Goal: Task Accomplishment & Management: Manage account settings

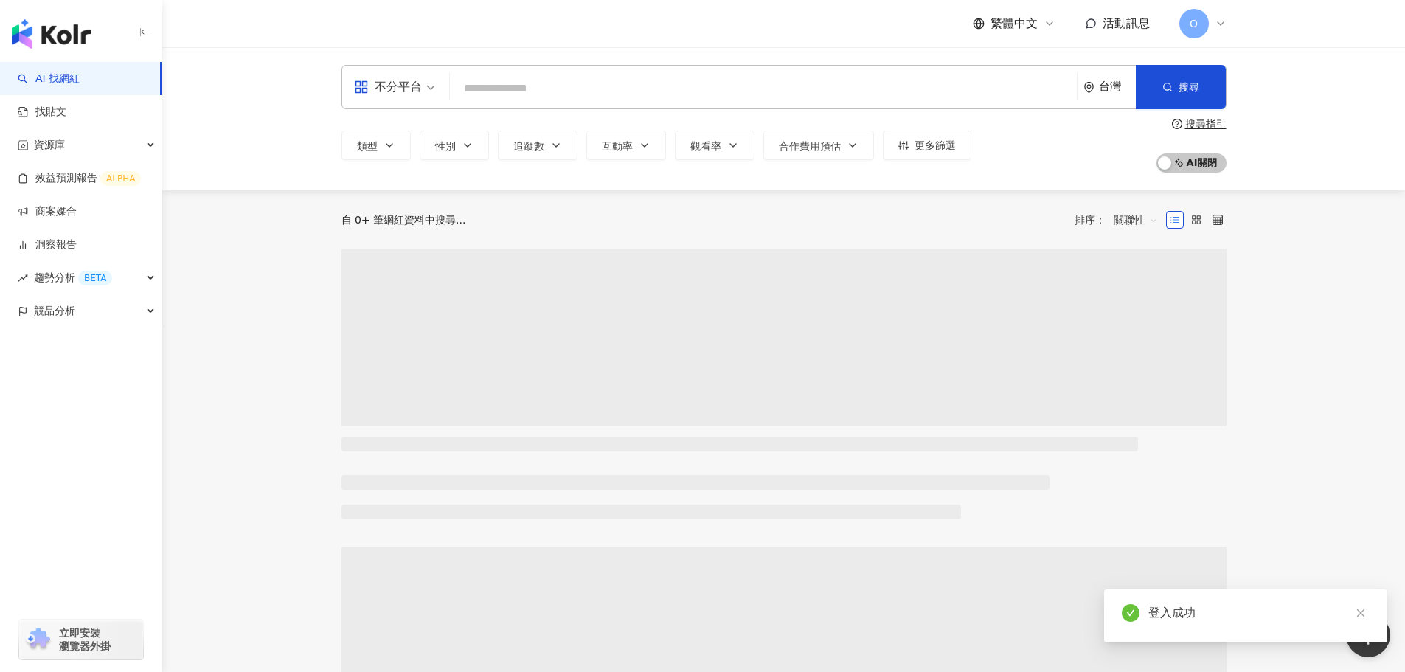
click at [1196, 25] on span "O" at bounding box center [1194, 23] width 8 height 16
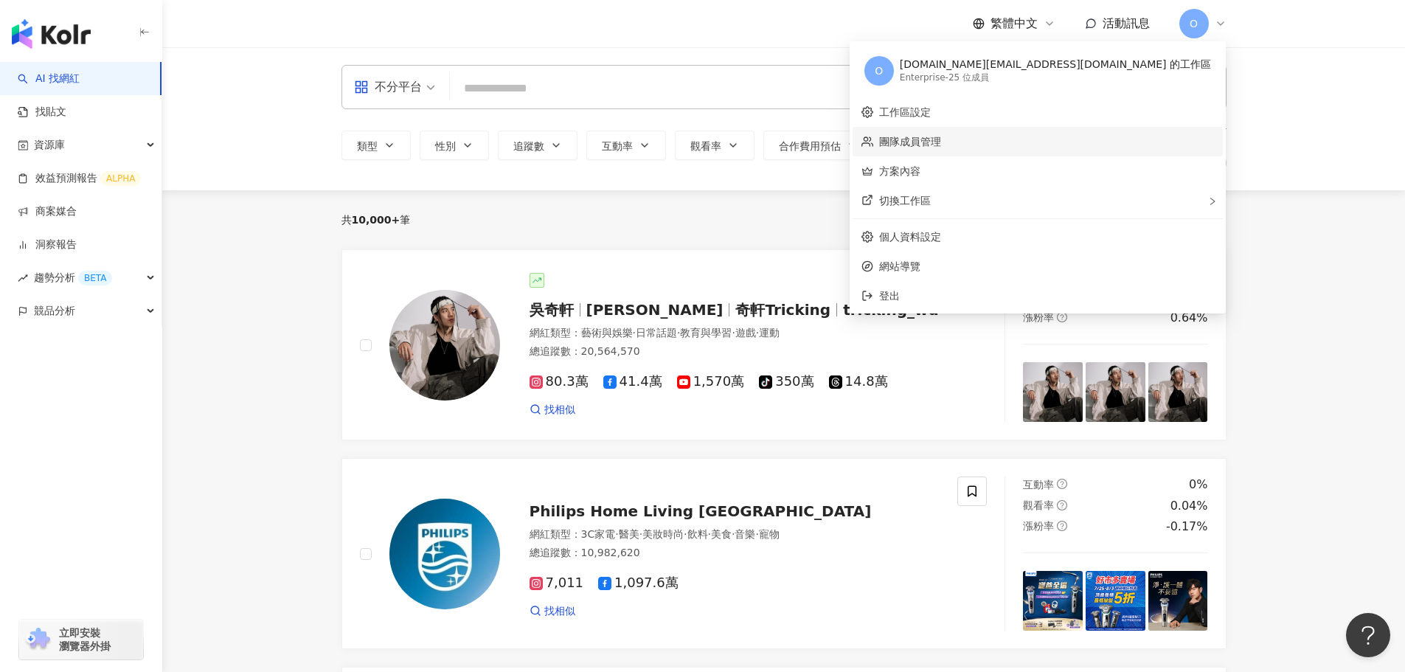
click at [941, 143] on link "團隊成員管理" at bounding box center [910, 142] width 62 height 12
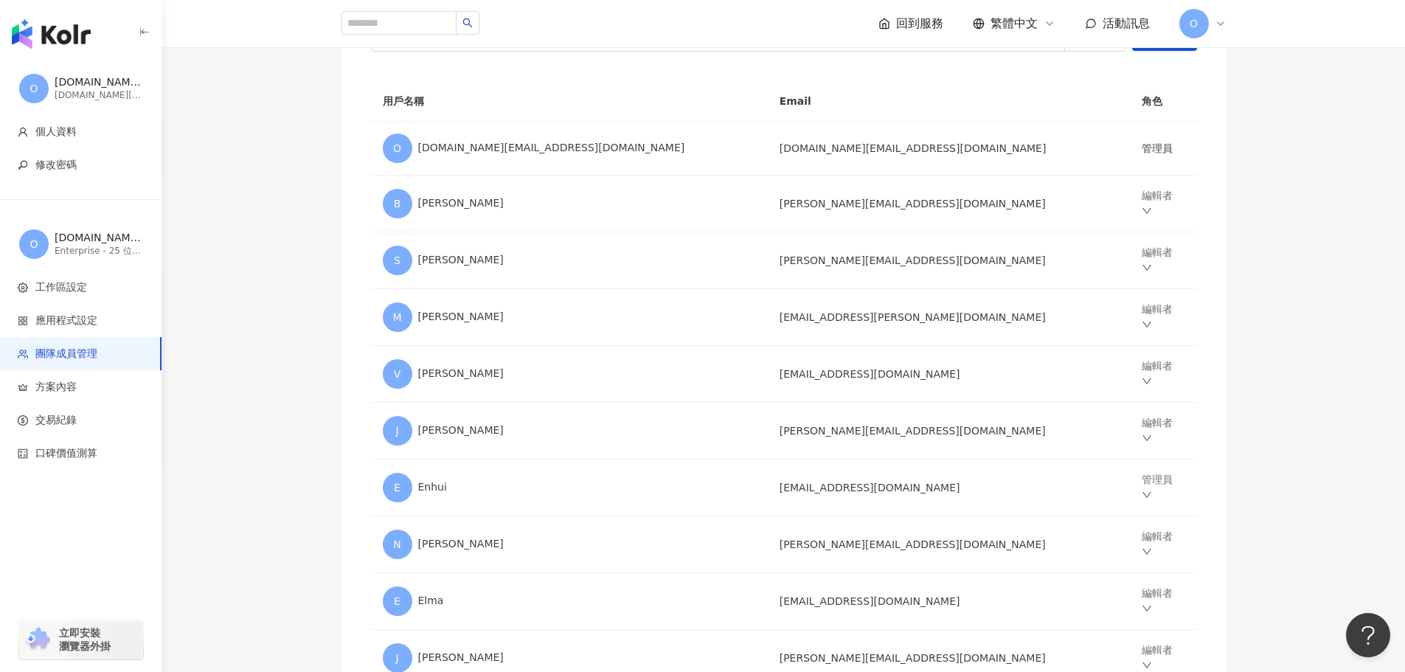
scroll to position [215, 0]
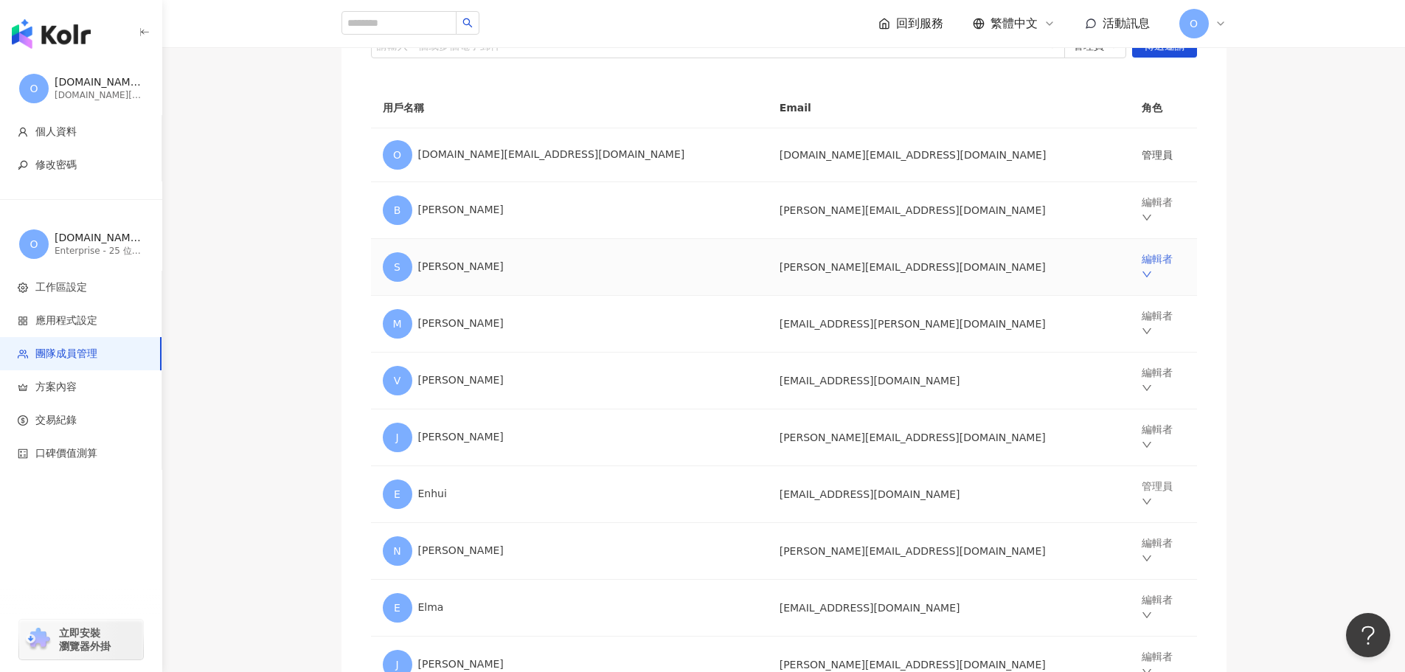
click at [1143, 269] on icon "down" at bounding box center [1147, 274] width 10 height 10
click at [1145, 437] on div "移除成員" at bounding box center [1205, 440] width 177 height 16
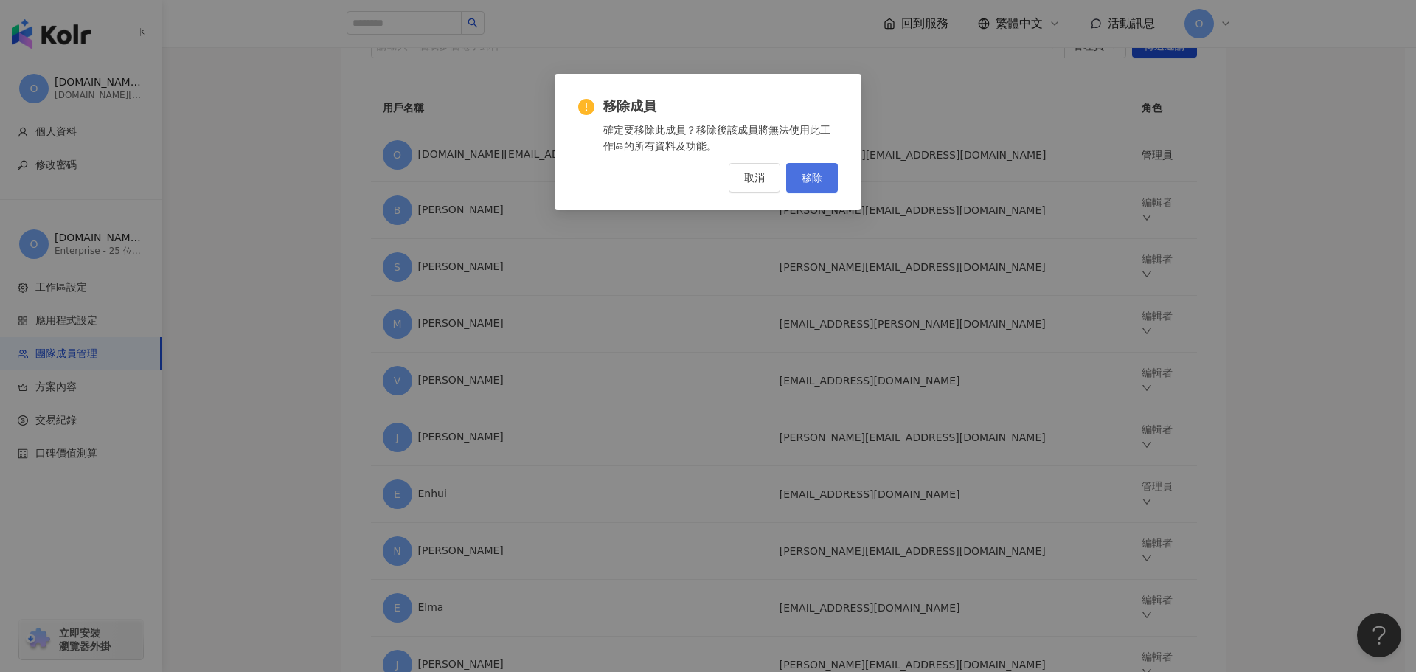
click at [807, 177] on span "移除" at bounding box center [812, 178] width 21 height 12
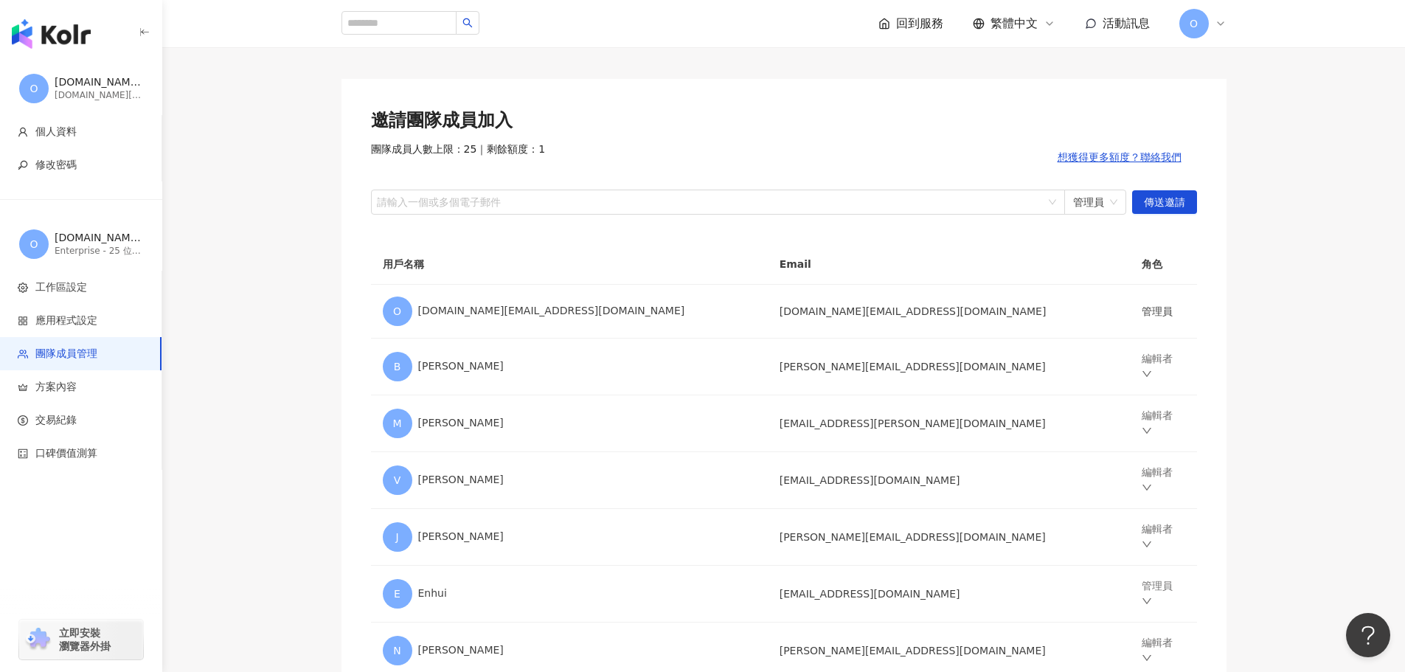
scroll to position [52, 0]
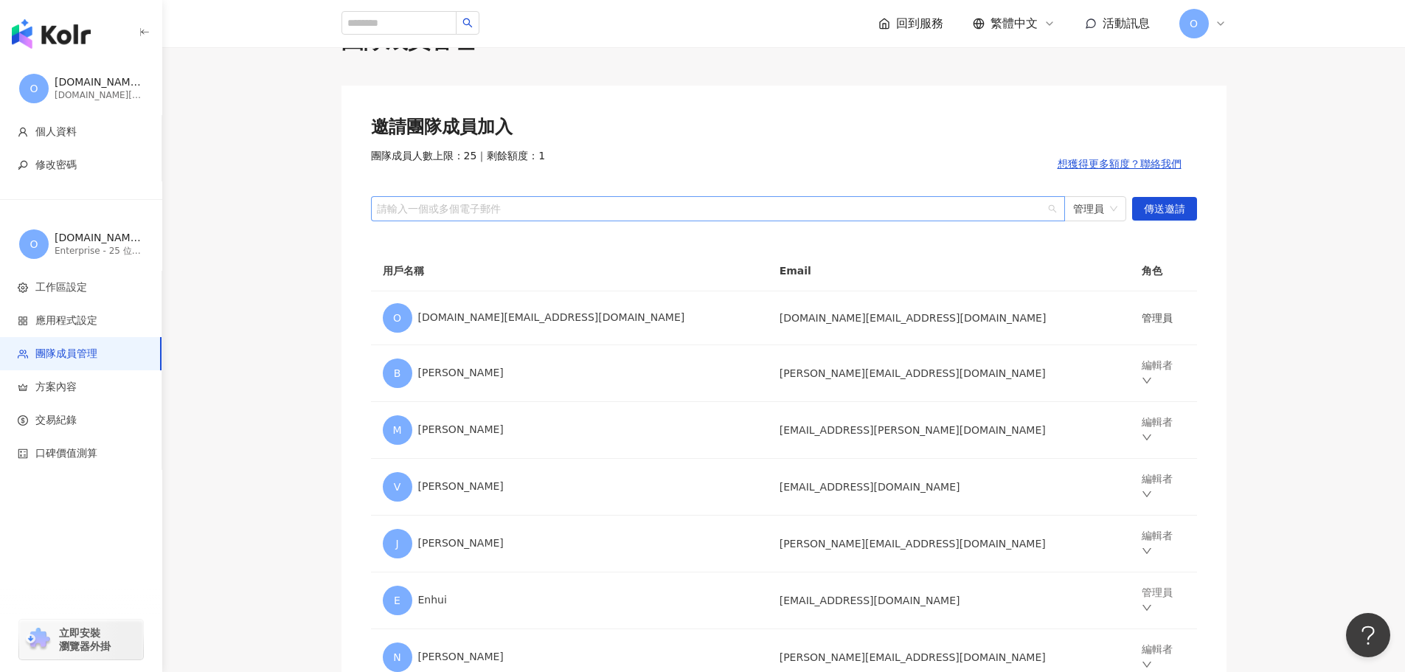
click at [426, 206] on div at bounding box center [710, 208] width 673 height 11
drag, startPoint x: 426, startPoint y: 206, endPoint x: 387, endPoint y: 204, distance: 39.1
click at [443, 207] on div at bounding box center [710, 208] width 673 height 11
paste input "**********"
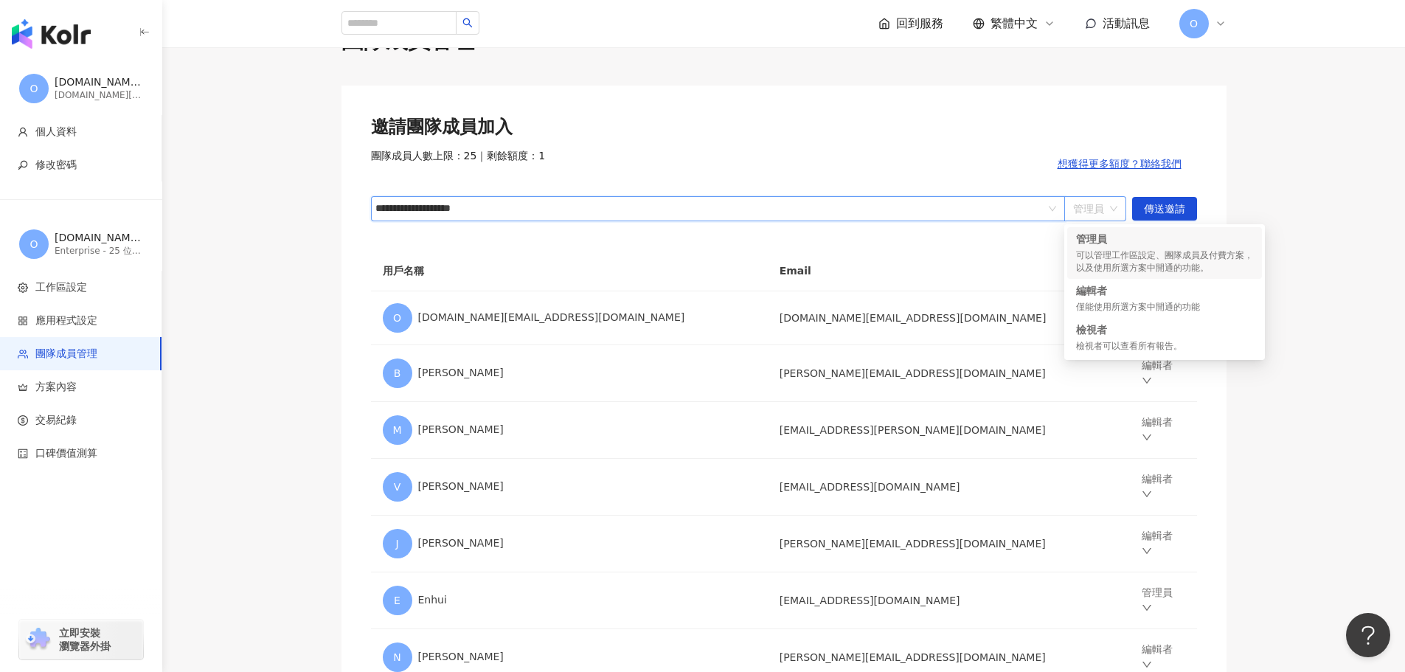
click at [1114, 212] on span "管理員" at bounding box center [1095, 209] width 44 height 24
type input "**********"
click at [1101, 298] on div "編輯者 僅能使用所選方案中開通的功能" at bounding box center [1164, 298] width 177 height 30
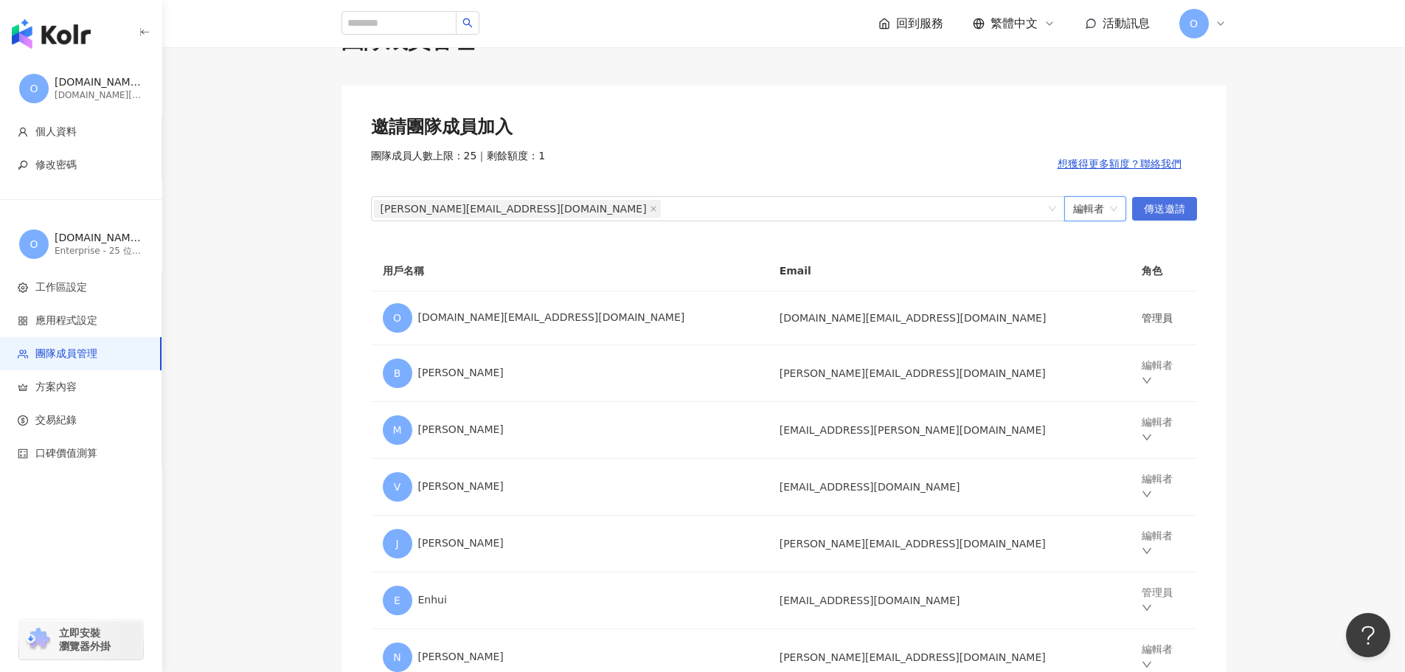
click at [1169, 212] on span "傳送邀請" at bounding box center [1164, 210] width 41 height 24
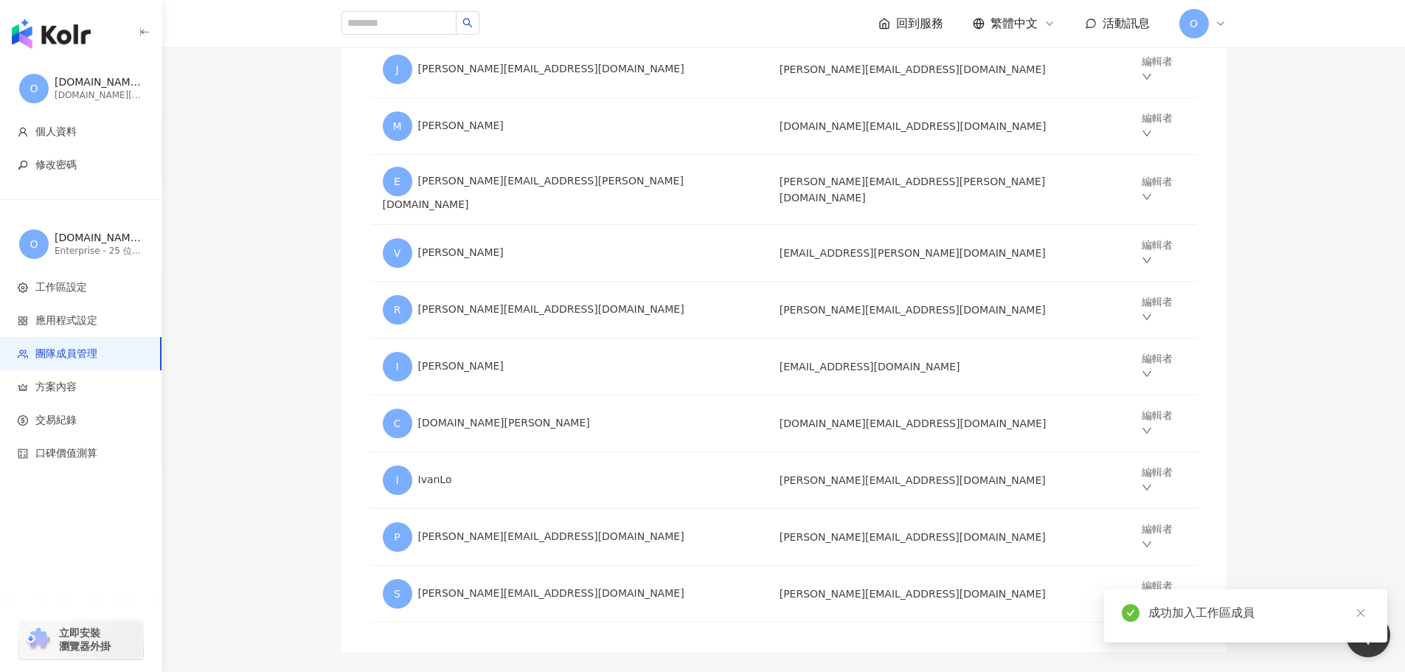
scroll to position [1211, 0]
